Goal: Information Seeking & Learning: Compare options

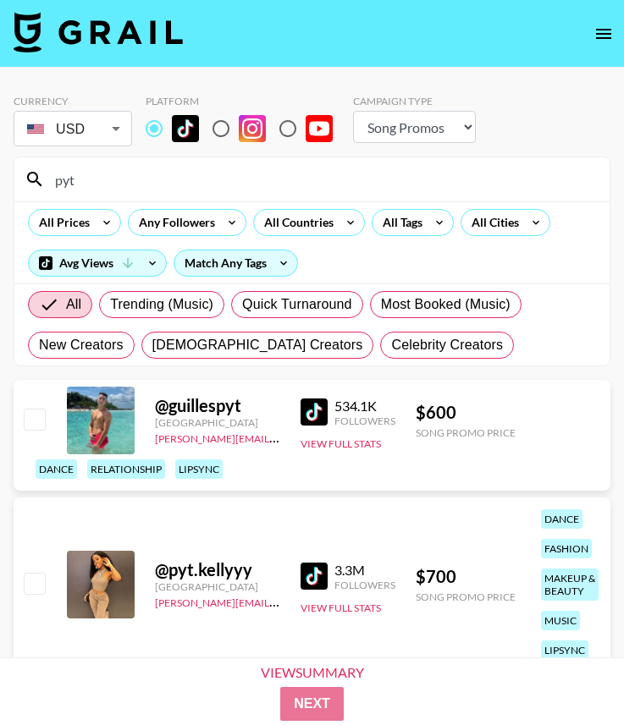
select select "Song"
click at [145, 190] on input "pyt" at bounding box center [322, 179] width 554 height 27
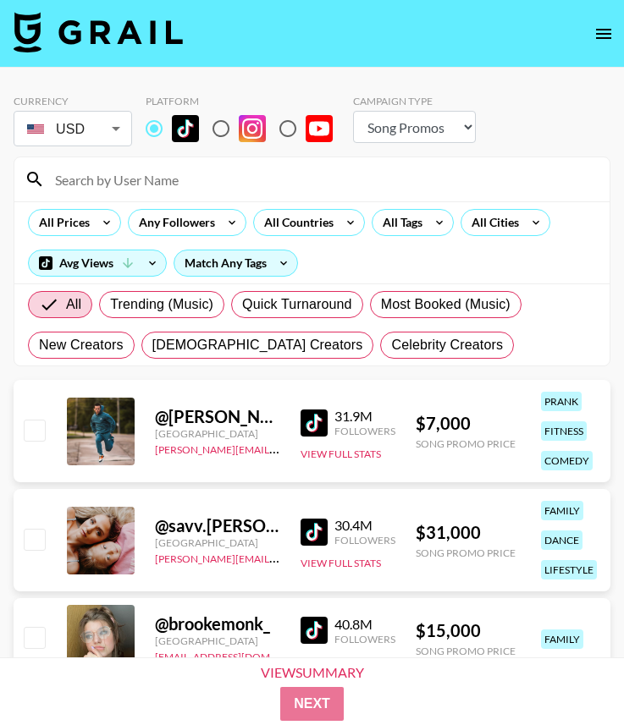
click at [389, 207] on div "All Prices Any Followers All Countries All Tags All Cities Avg Views Match Any …" at bounding box center [311, 242] width 595 height 82
click at [398, 224] on div "All Tags" at bounding box center [398, 222] width 53 height 25
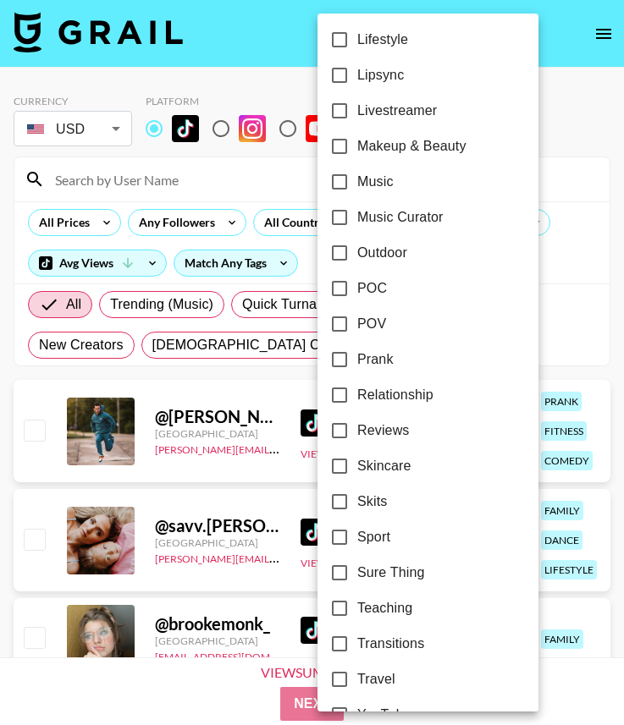
scroll to position [893, 0]
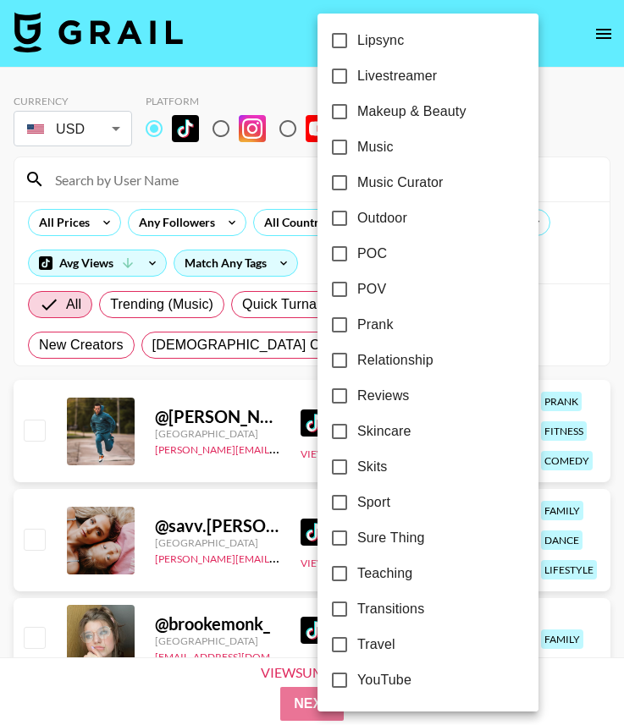
click at [334, 294] on input "POV" at bounding box center [340, 290] width 36 height 36
checkbox input "true"
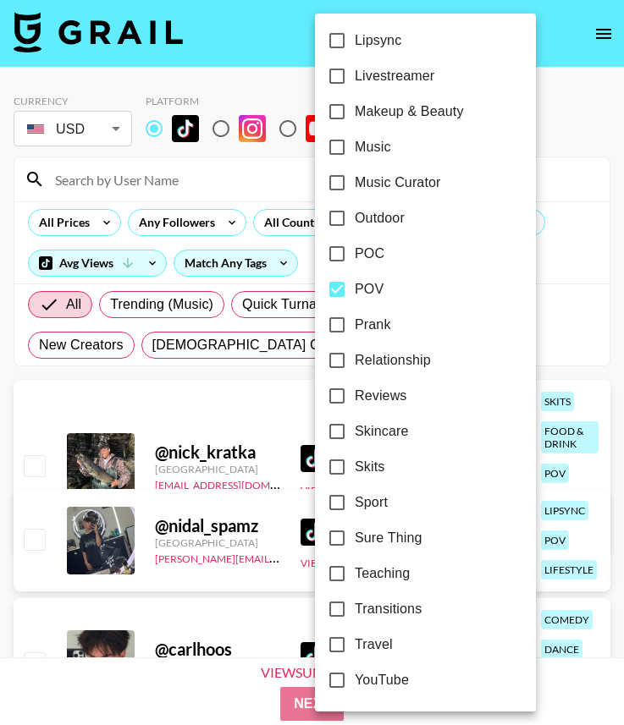
click at [91, 216] on div at bounding box center [312, 362] width 624 height 725
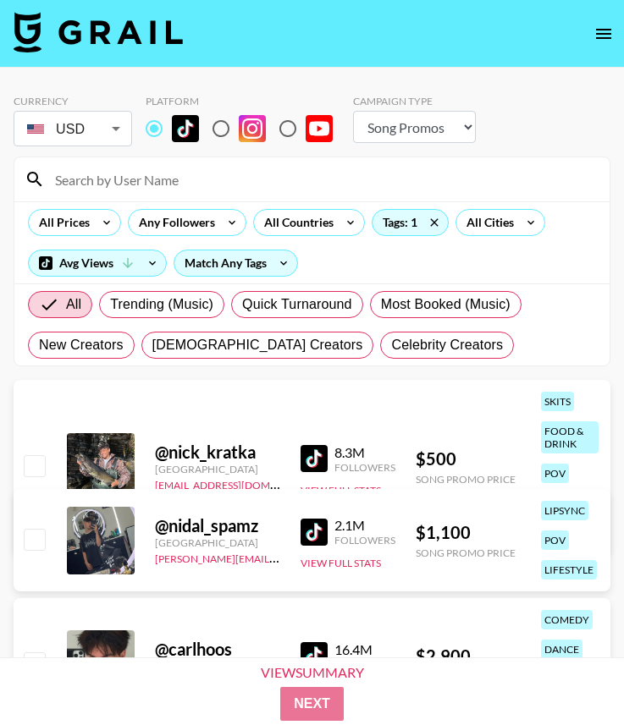
click at [85, 224] on div "24h Acting Aesthetic Alternative Animals / Pets Anime Art Astrology Body Positi…" at bounding box center [312, 362] width 624 height 725
click at [104, 215] on icon at bounding box center [106, 222] width 27 height 25
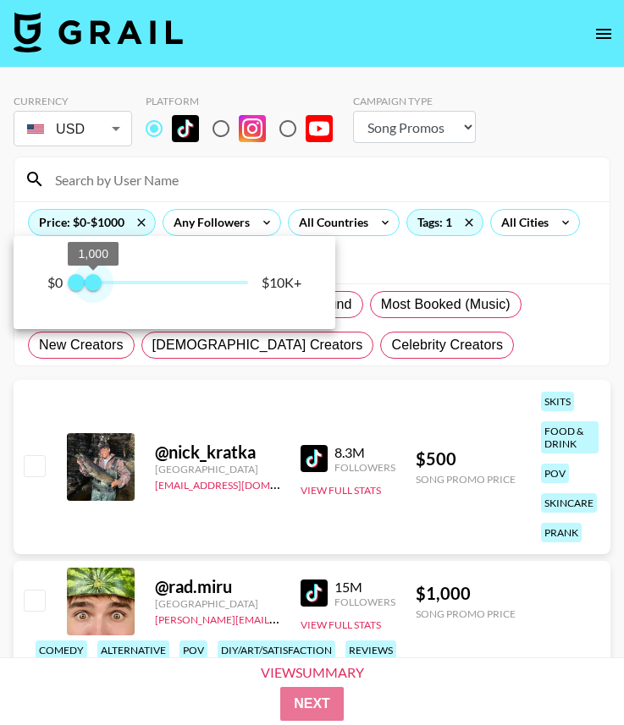
type input "750"
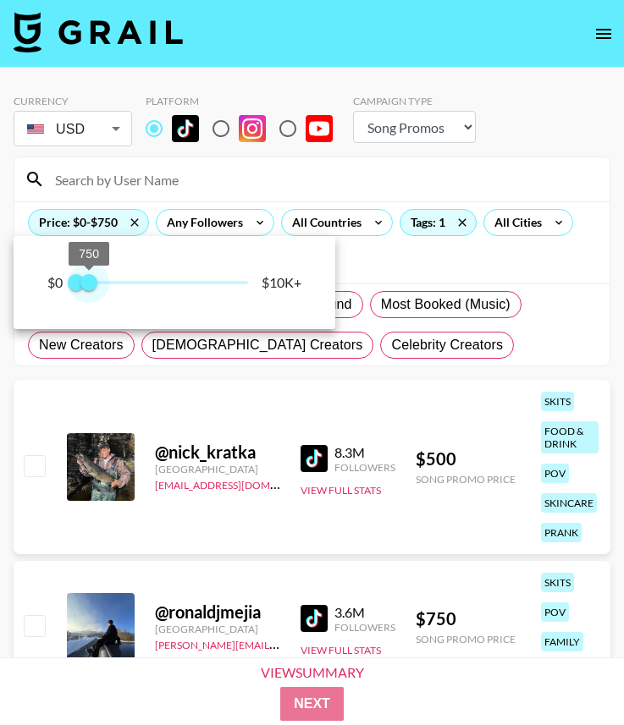
drag, startPoint x: 258, startPoint y: 279, endPoint x: 90, endPoint y: 285, distance: 168.5
click at [90, 285] on span "750" at bounding box center [88, 282] width 17 height 17
click at [549, 170] on div at bounding box center [312, 362] width 624 height 725
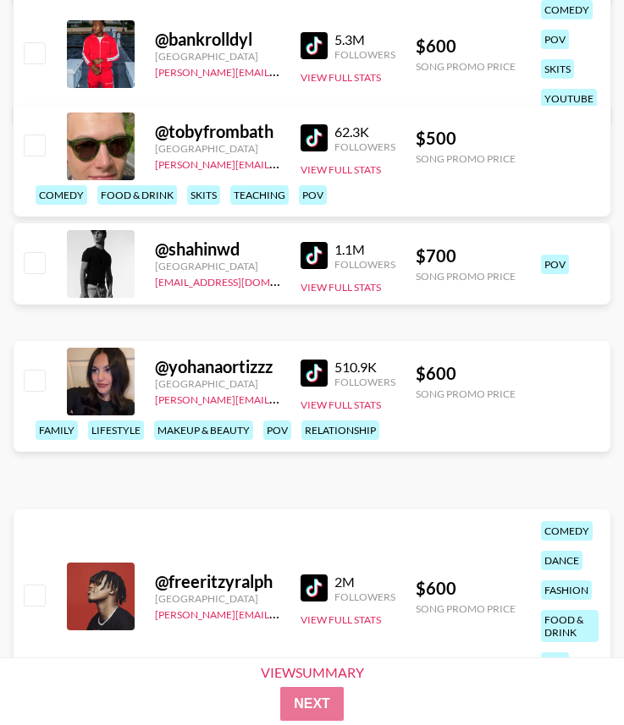
scroll to position [812, 0]
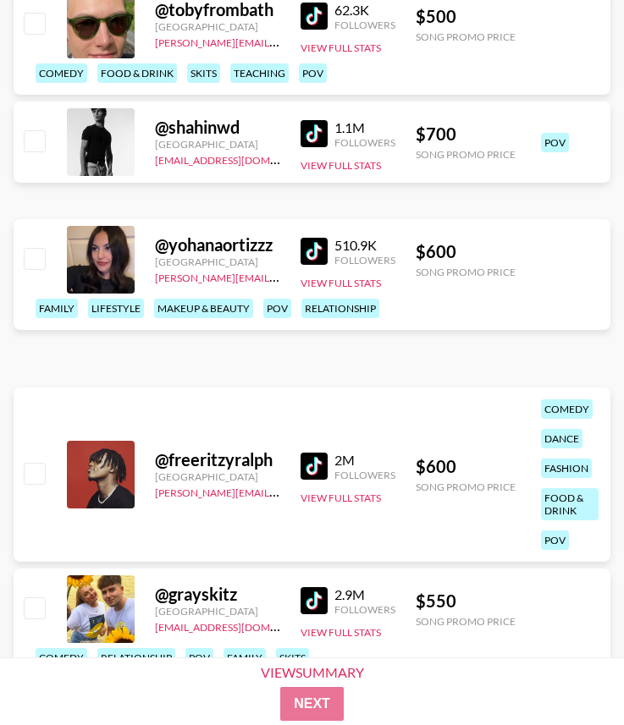
click at [327, 246] on img at bounding box center [313, 251] width 27 height 27
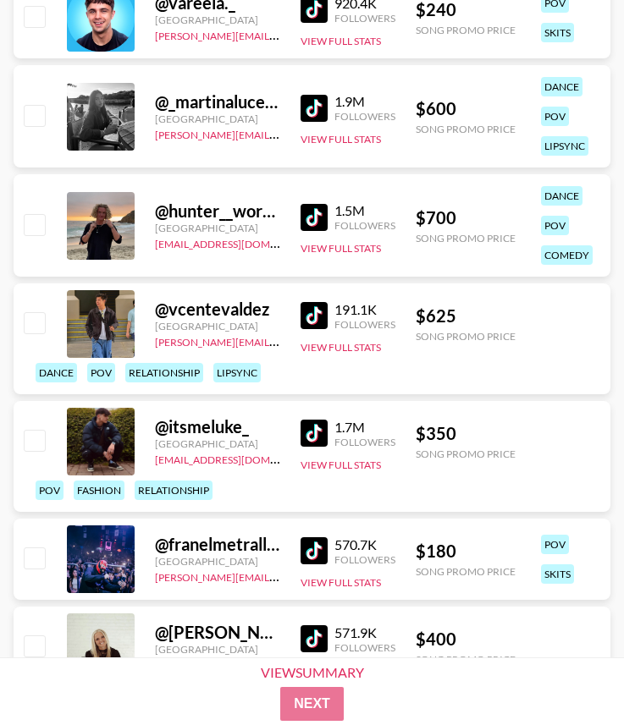
scroll to position [1674, 0]
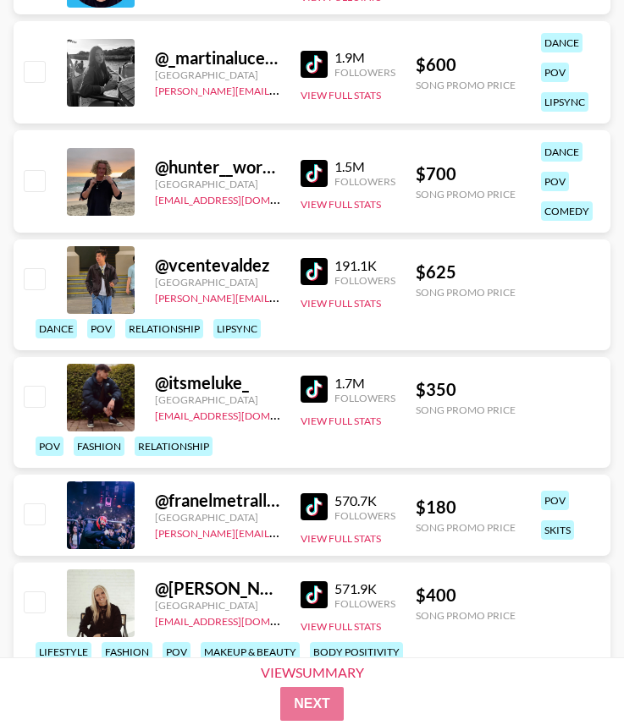
click at [321, 69] on img at bounding box center [313, 64] width 27 height 27
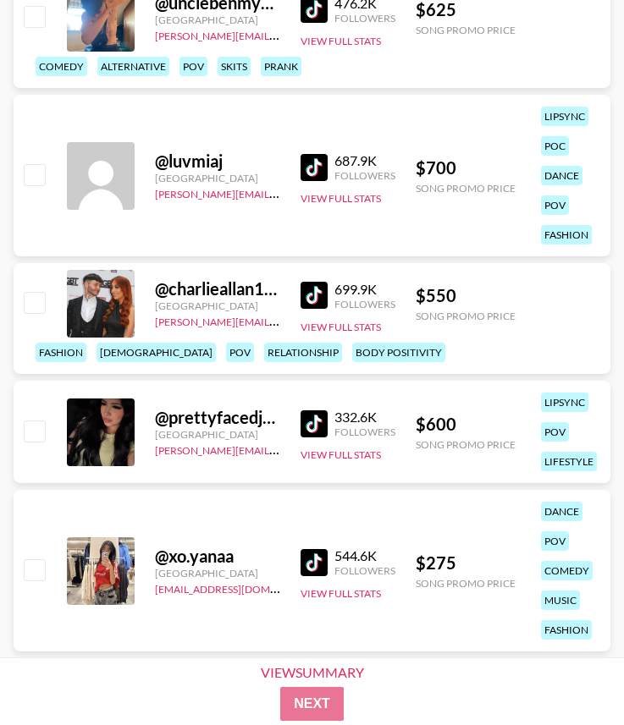
scroll to position [3028, 0]
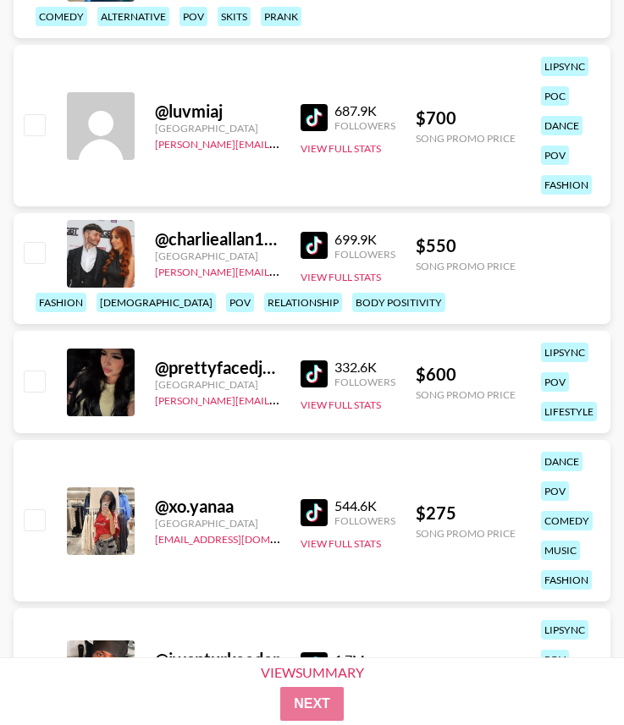
click at [319, 372] on img at bounding box center [313, 373] width 27 height 27
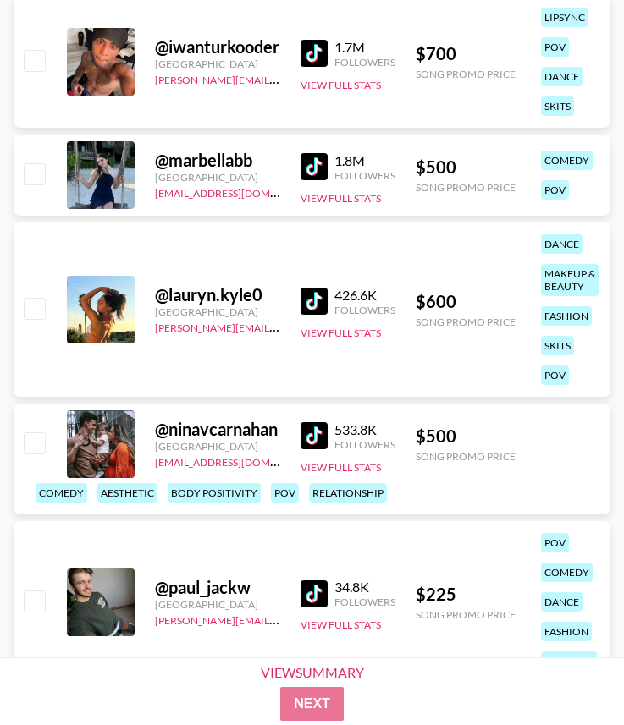
scroll to position [3664, 0]
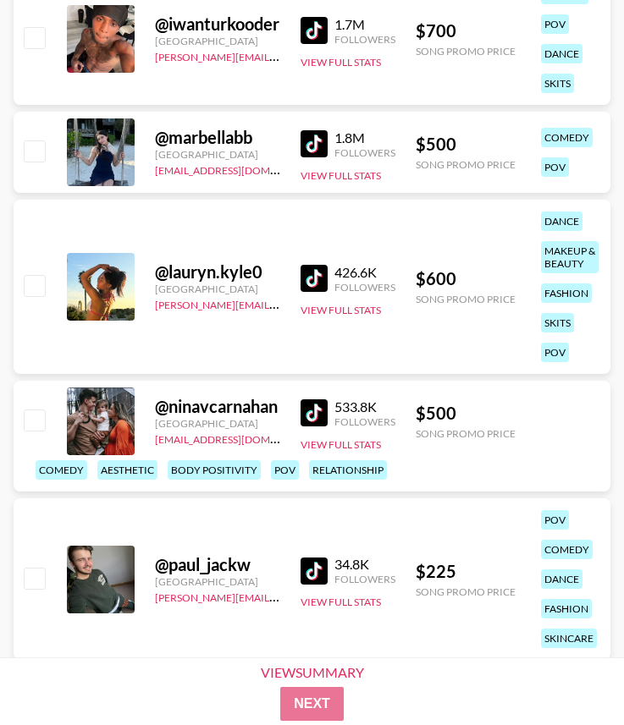
click at [311, 282] on img at bounding box center [313, 278] width 27 height 27
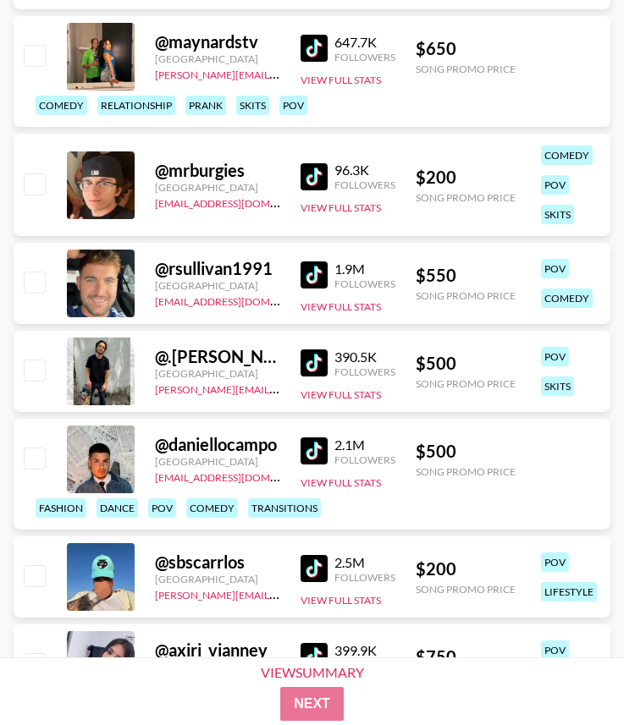
scroll to position [5198, 0]
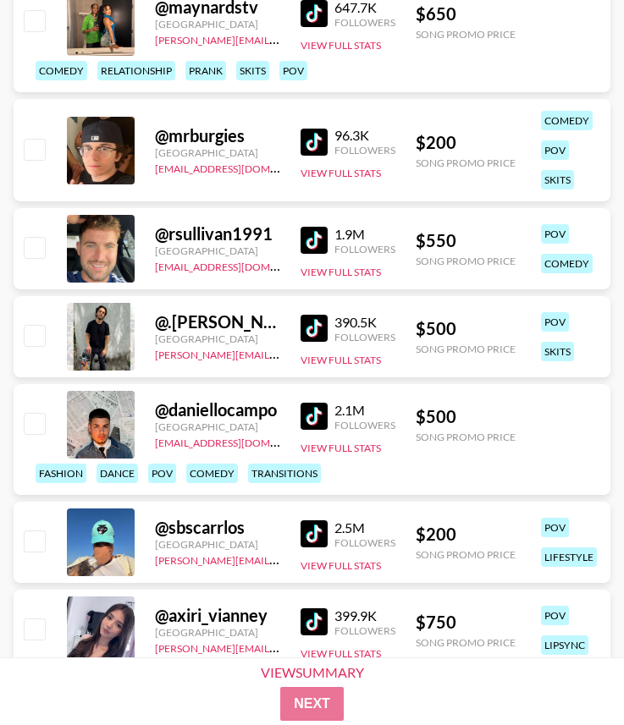
click at [305, 144] on img at bounding box center [313, 142] width 27 height 27
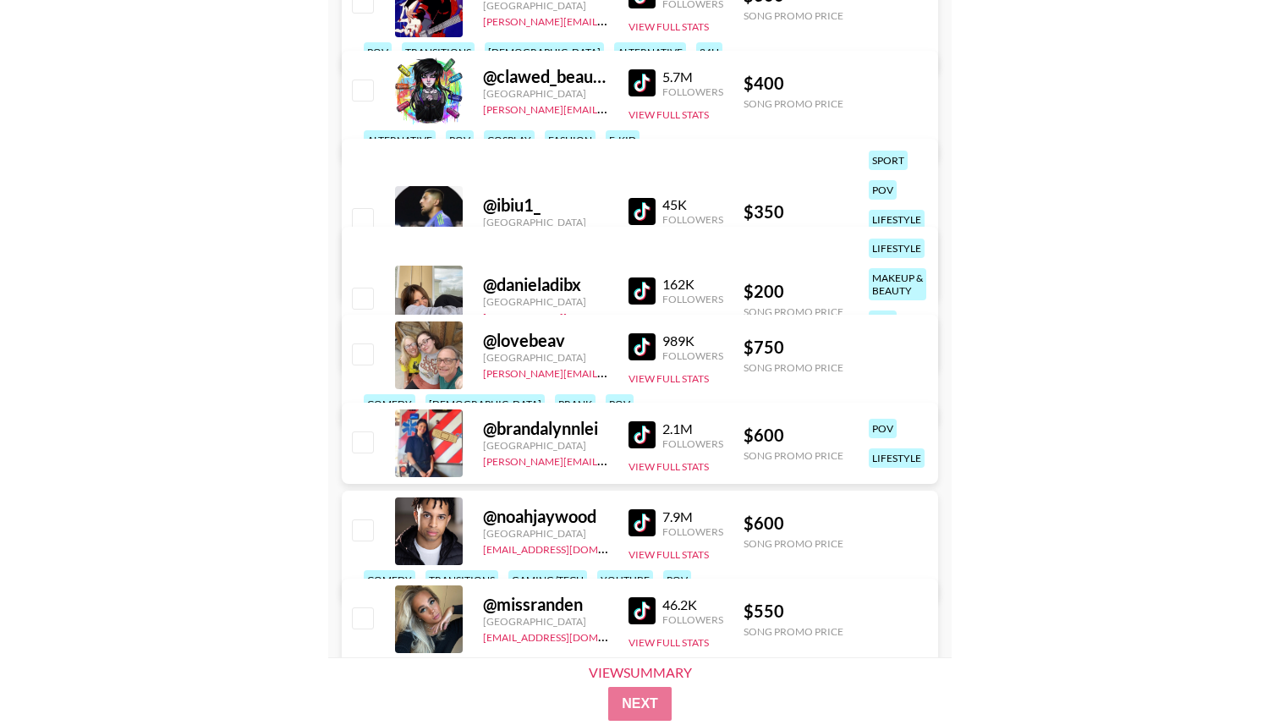
scroll to position [5426, 0]
